Goal: Find specific page/section: Find specific page/section

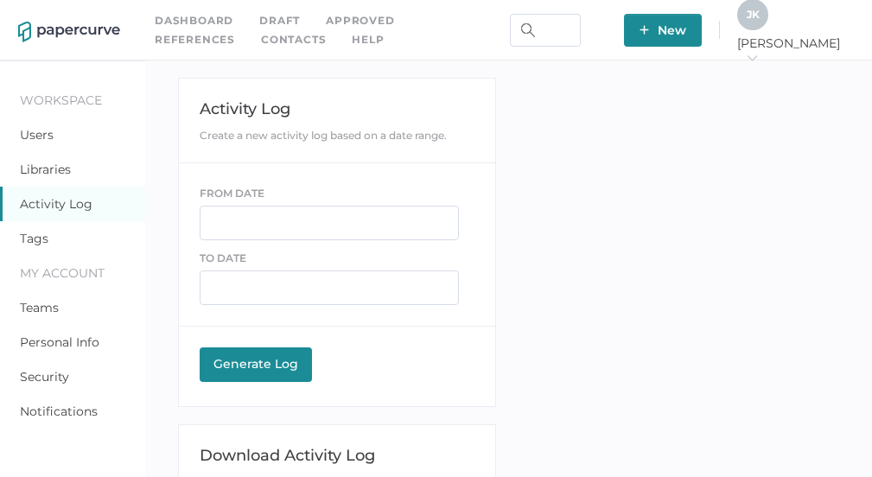
click at [261, 41] on link "Contacts" at bounding box center [293, 39] width 65 height 19
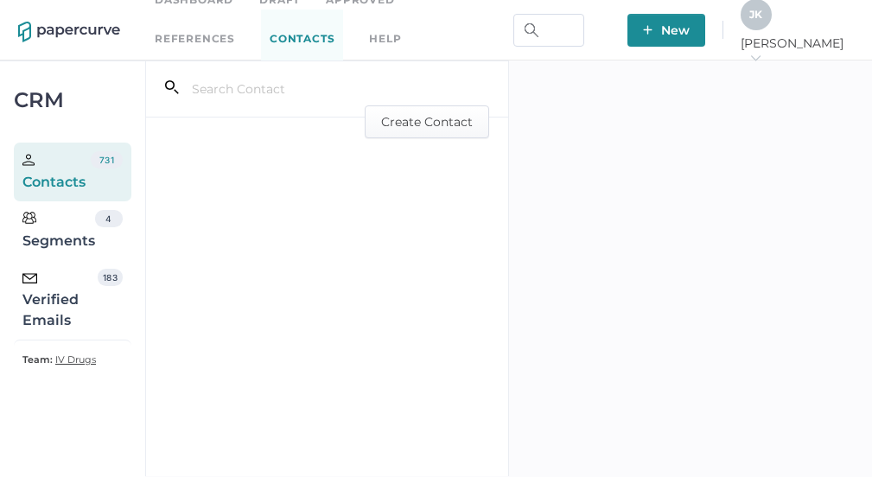
click at [48, 302] on div "Verified Emails" at bounding box center [59, 300] width 75 height 62
